Goal: Information Seeking & Learning: Compare options

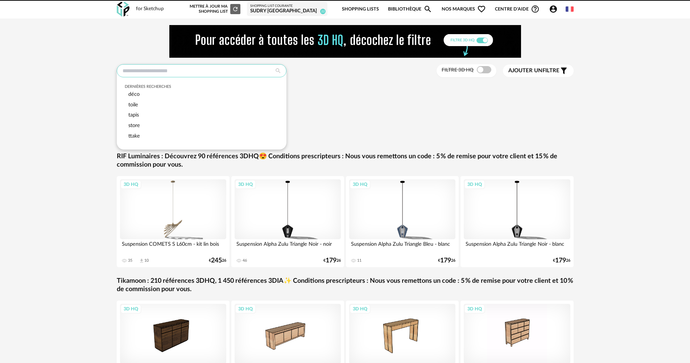
click at [160, 72] on input "text" at bounding box center [202, 70] width 170 height 13
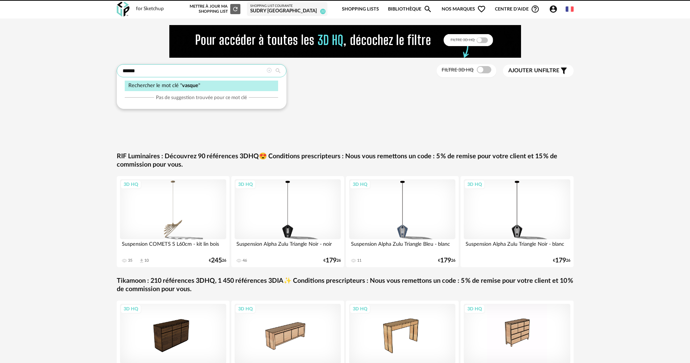
type input "******"
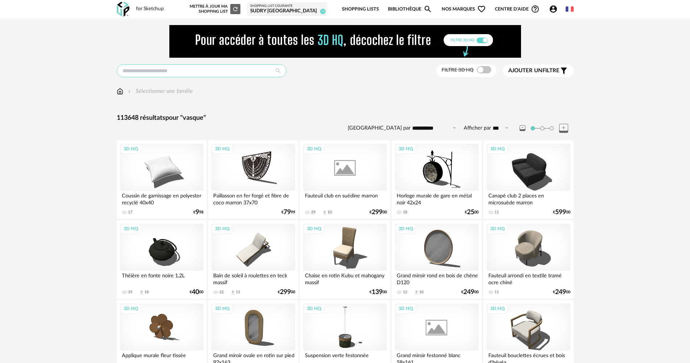
type input "******"
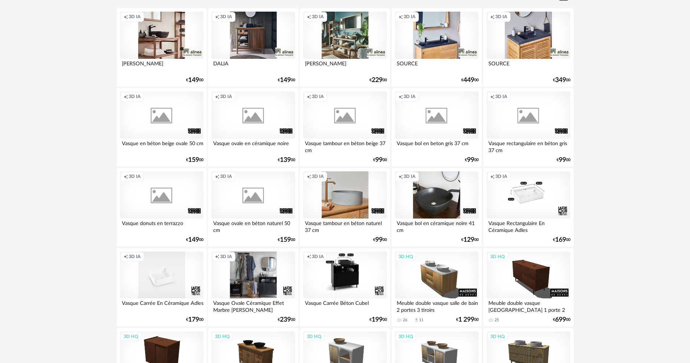
scroll to position [145, 0]
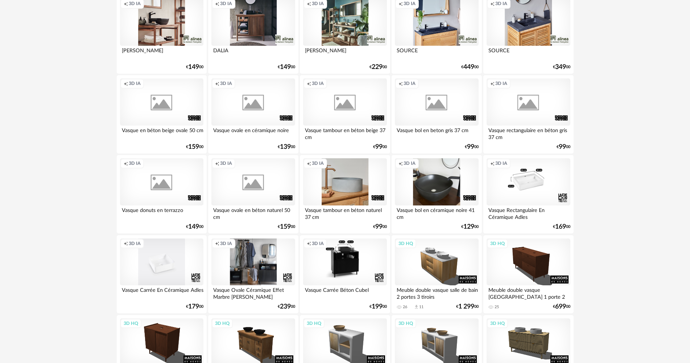
click at [152, 249] on div "Creation icon 3D IA" at bounding box center [161, 261] width 83 height 47
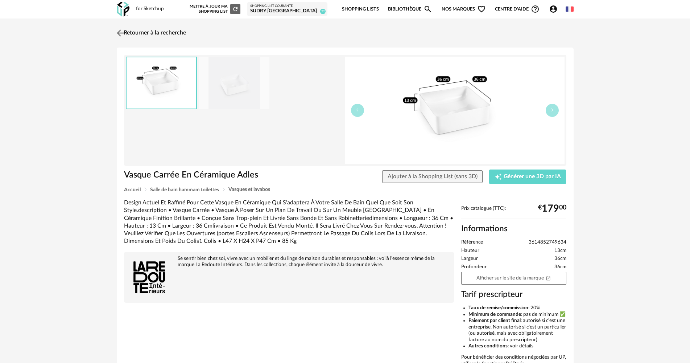
click at [156, 30] on link "Retourner à la recherche" at bounding box center [150, 33] width 71 height 16
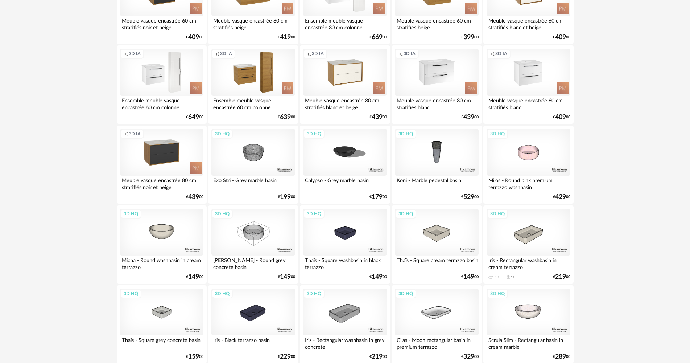
scroll to position [1124, 0]
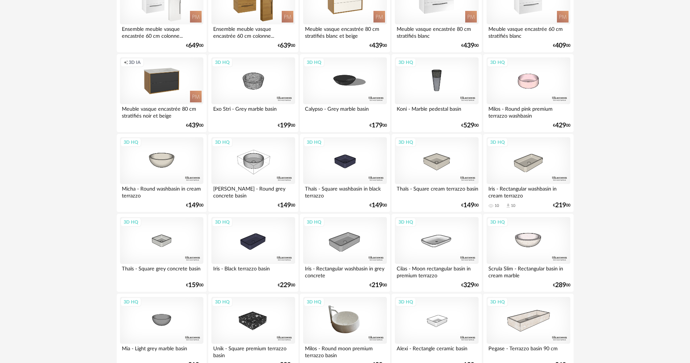
click at [349, 313] on div "3D HQ" at bounding box center [344, 320] width 83 height 47
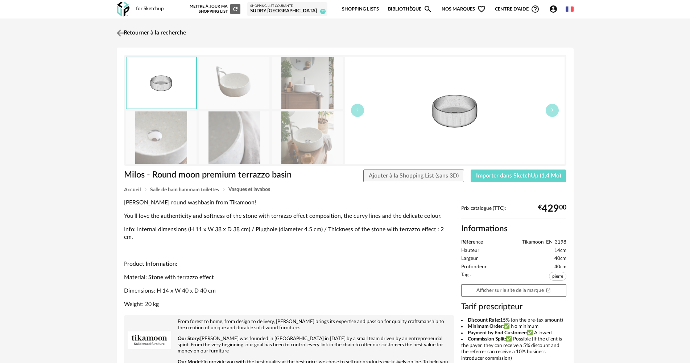
click at [172, 34] on link "Retourner à la recherche" at bounding box center [150, 33] width 71 height 16
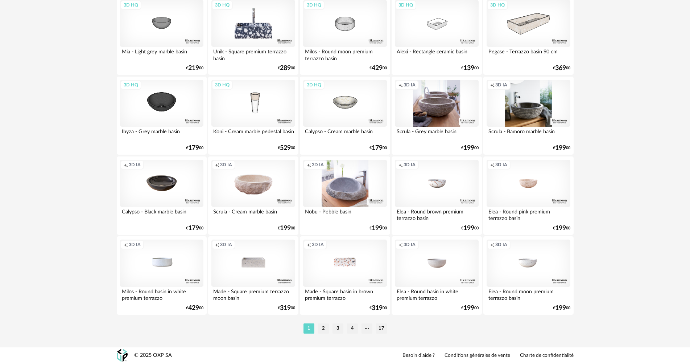
scroll to position [1422, 0]
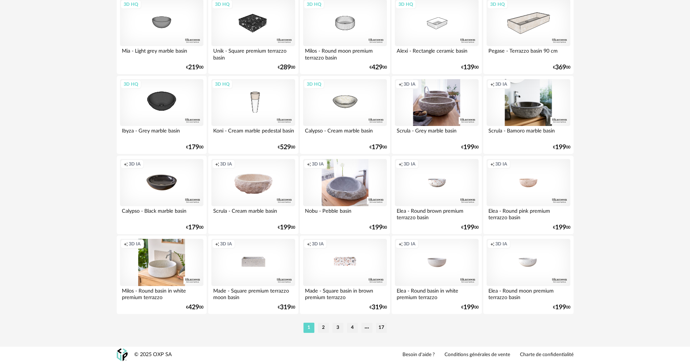
click at [182, 259] on div "Creation icon 3D IA" at bounding box center [161, 262] width 83 height 47
